Goal: Task Accomplishment & Management: Use online tool/utility

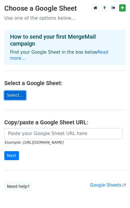
click at [13, 91] on link "Select..." at bounding box center [15, 95] width 22 height 9
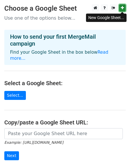
click at [121, 7] on icon at bounding box center [122, 8] width 3 height 4
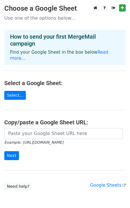
click at [88, 80] on h4 "Select a Google Sheet:" at bounding box center [65, 83] width 122 height 7
click at [14, 92] on link "Select..." at bounding box center [15, 95] width 22 height 9
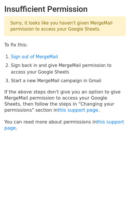
click at [40, 87] on main "Insufficient Permission Sorry, it looks like you haven't given MergeMail permis…" at bounding box center [65, 67] width 130 height 127
click at [49, 33] on p "Sorry, it looks like you haven't given MergeMail permission to access your Goog…" at bounding box center [65, 26] width 122 height 20
click at [50, 30] on p "Sorry, it looks like you haven't given MergeMail permission to access your Goog…" at bounding box center [65, 26] width 122 height 20
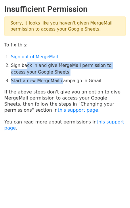
drag, startPoint x: 27, startPoint y: 65, endPoint x: 58, endPoint y: 79, distance: 34.0
click at [58, 79] on ol "Sign out of MergeMail Sign back in and give MergeMail permission to access your…" at bounding box center [68, 69] width 115 height 31
click at [58, 79] on li "Start a new MergeMail campaign in Gmail" at bounding box center [68, 81] width 115 height 7
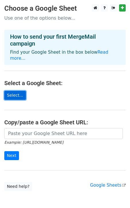
click at [20, 91] on link "Select..." at bounding box center [15, 95] width 22 height 9
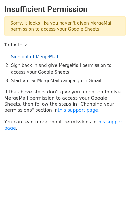
click at [29, 57] on link "Sign out of MergeMail" at bounding box center [34, 56] width 47 height 5
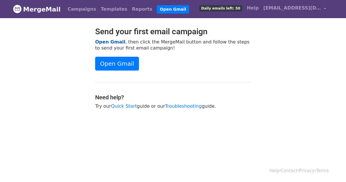
click at [107, 41] on link "Open Gmail" at bounding box center [110, 41] width 30 height 5
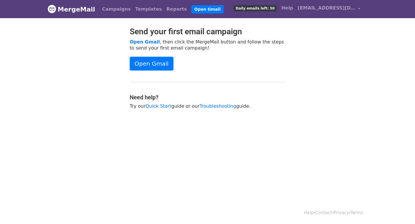
click at [46, 5] on div "MergeMail Campaigns Templates Reports Open Gmail Daily emails left: 50 Help [EM…" at bounding box center [207, 9] width 329 height 18
click at [54, 7] on img at bounding box center [52, 9] width 9 height 9
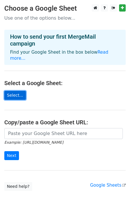
click at [15, 91] on link "Select..." at bounding box center [15, 95] width 22 height 9
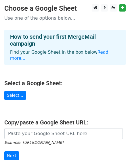
click at [11, 94] on main "Choose a Google Sheet Use one of the options below... How to send your first Me…" at bounding box center [65, 97] width 130 height 187
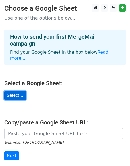
click at [11, 91] on link "Select..." at bounding box center [15, 95] width 22 height 9
click at [20, 92] on link "Select..." at bounding box center [15, 95] width 22 height 9
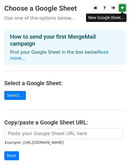
click at [123, 8] on icon at bounding box center [122, 8] width 3 height 4
click at [74, 81] on main "Choose a Google Sheet Use one of the options below... How to send your first Me…" at bounding box center [65, 97] width 130 height 187
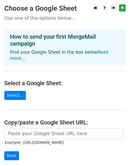
scroll to position [58, 0]
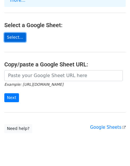
click at [19, 33] on link "Select..." at bounding box center [15, 37] width 22 height 9
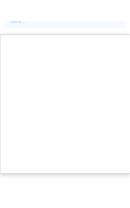
scroll to position [23, 0]
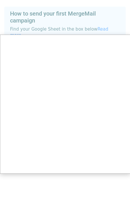
click at [37, 21] on div at bounding box center [65, 92] width 131 height 231
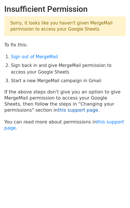
click at [58, 112] on link "this support page" at bounding box center [78, 109] width 41 height 5
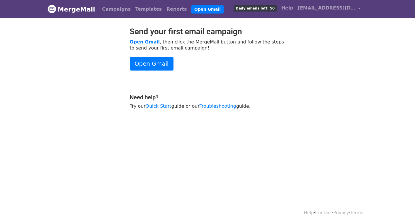
click at [65, 8] on link "MergeMail" at bounding box center [72, 9] width 48 height 12
click at [108, 13] on link "Campaigns" at bounding box center [116, 9] width 33 height 12
click at [110, 11] on link "Campaigns" at bounding box center [116, 9] width 33 height 12
click at [133, 11] on link "Templates" at bounding box center [148, 9] width 31 height 12
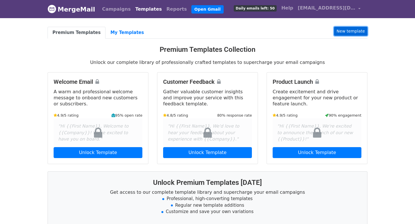
click at [347, 31] on link "New template" at bounding box center [350, 31] width 33 height 9
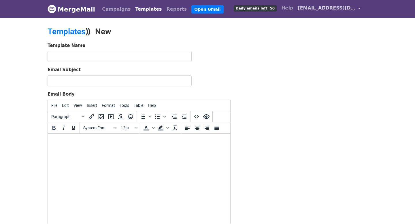
click at [324, 7] on span "[EMAIL_ADDRESS][DOMAIN_NAME]" at bounding box center [327, 8] width 58 height 7
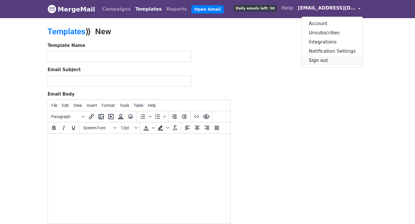
click at [322, 60] on link "Sign out" at bounding box center [332, 60] width 61 height 9
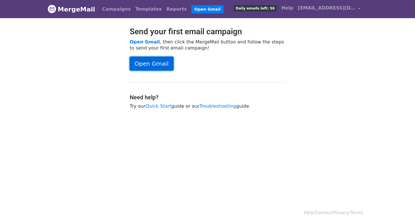
click at [136, 63] on link "Open Gmail" at bounding box center [152, 64] width 44 height 14
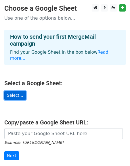
click at [20, 91] on link "Select..." at bounding box center [15, 95] width 22 height 9
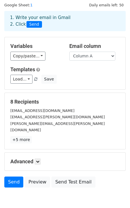
scroll to position [39, 0]
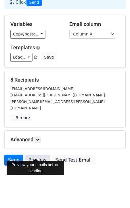
click at [38, 155] on link "Preview" at bounding box center [37, 160] width 25 height 11
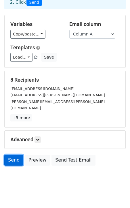
click at [11, 155] on link "Send" at bounding box center [13, 160] width 19 height 11
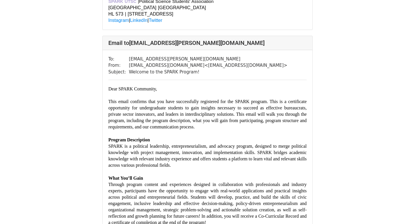
scroll to position [414, 0]
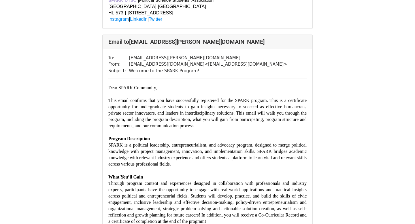
click at [108, 90] on span "Dear SPARK Community," at bounding box center [132, 87] width 49 height 5
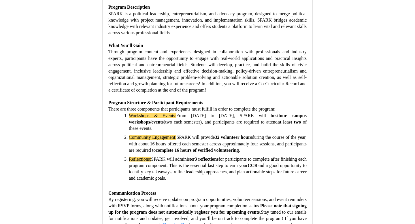
scroll to position [3166, 0]
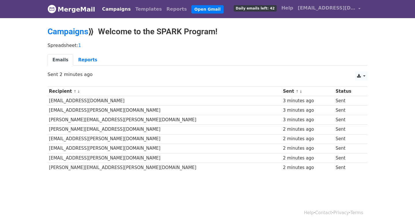
scroll to position [1, 0]
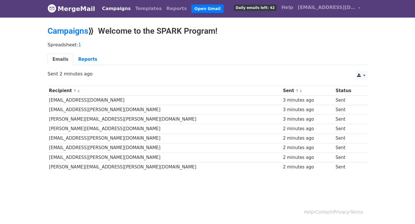
click at [65, 129] on td "d.makhmudov@mail.utoronto.ca" at bounding box center [165, 129] width 234 height 10
click at [85, 59] on link "Reports" at bounding box center [87, 60] width 29 height 12
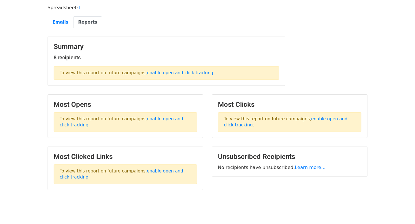
scroll to position [39, 0]
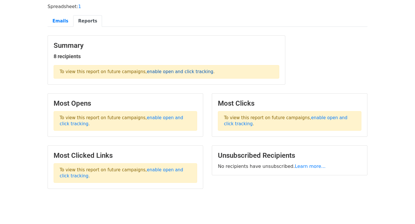
click at [156, 71] on link "enable open and click tracking" at bounding box center [180, 71] width 66 height 5
click at [62, 15] on link "Emails" at bounding box center [61, 21] width 26 height 12
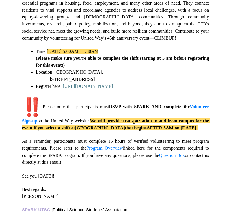
scroll to position [249, 0]
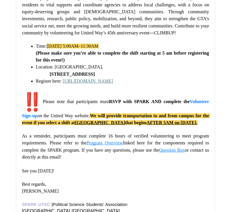
click at [32, 100] on img "‼️" at bounding box center [32, 101] width 21 height 21
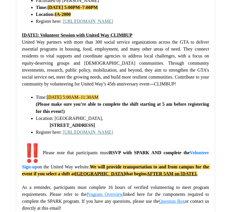
scroll to position [648, 0]
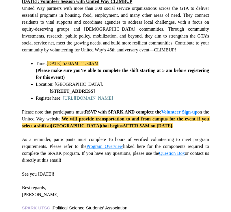
scroll to position [1105, 0]
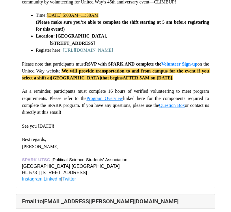
scroll to position [268, 0]
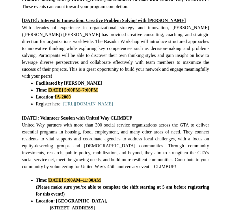
scroll to position [2730, 0]
